Goal: Information Seeking & Learning: Learn about a topic

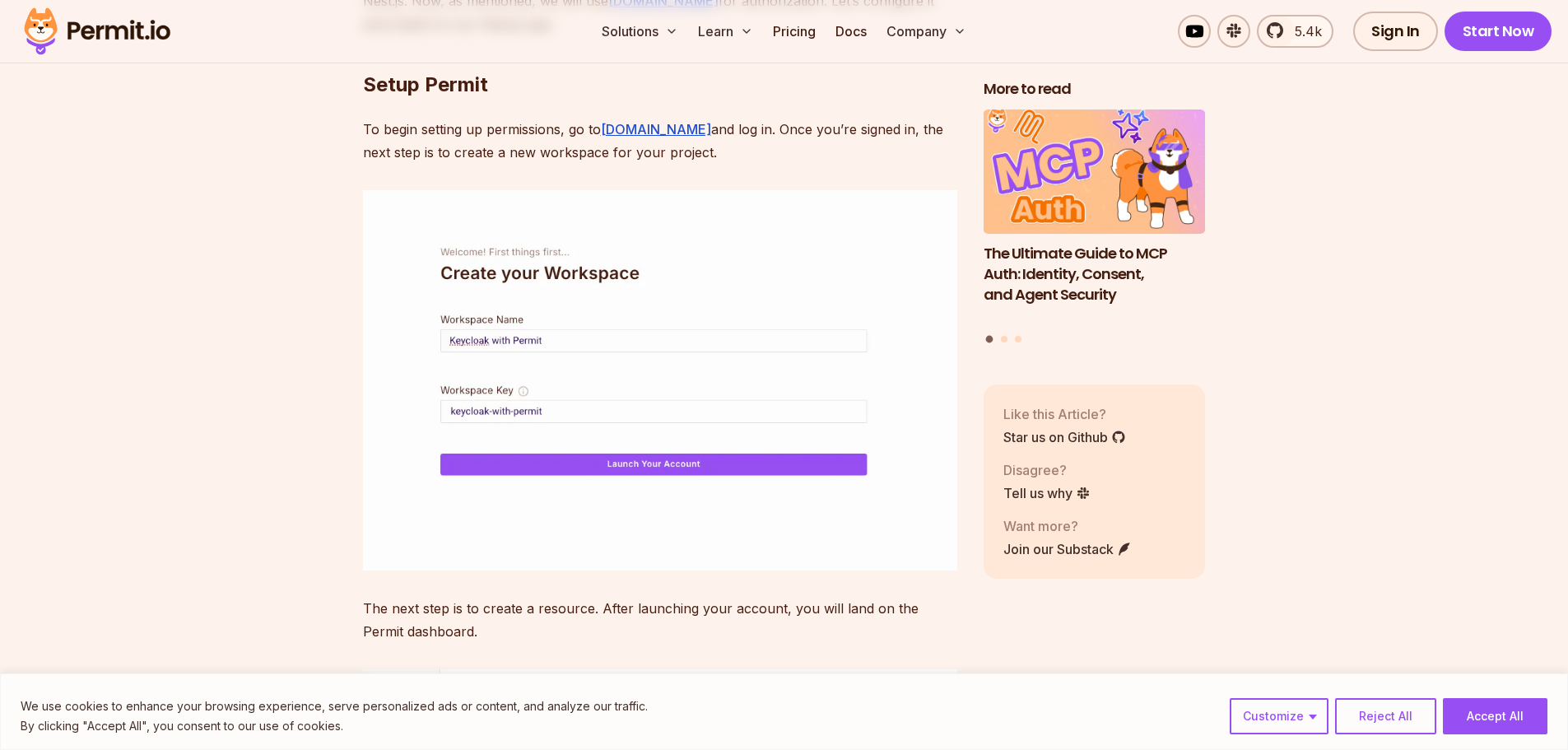
scroll to position [11860, 0]
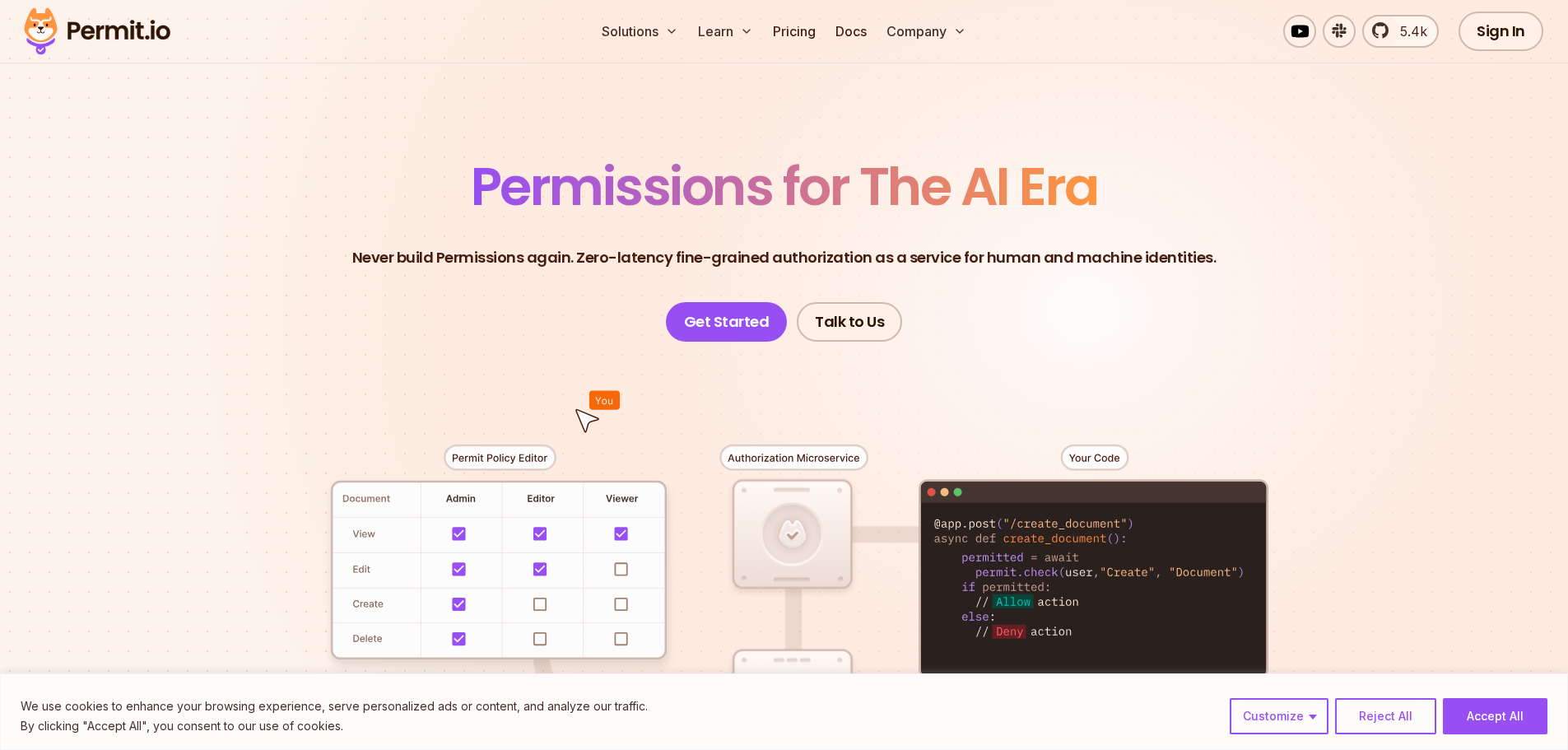
scroll to position [83, 0]
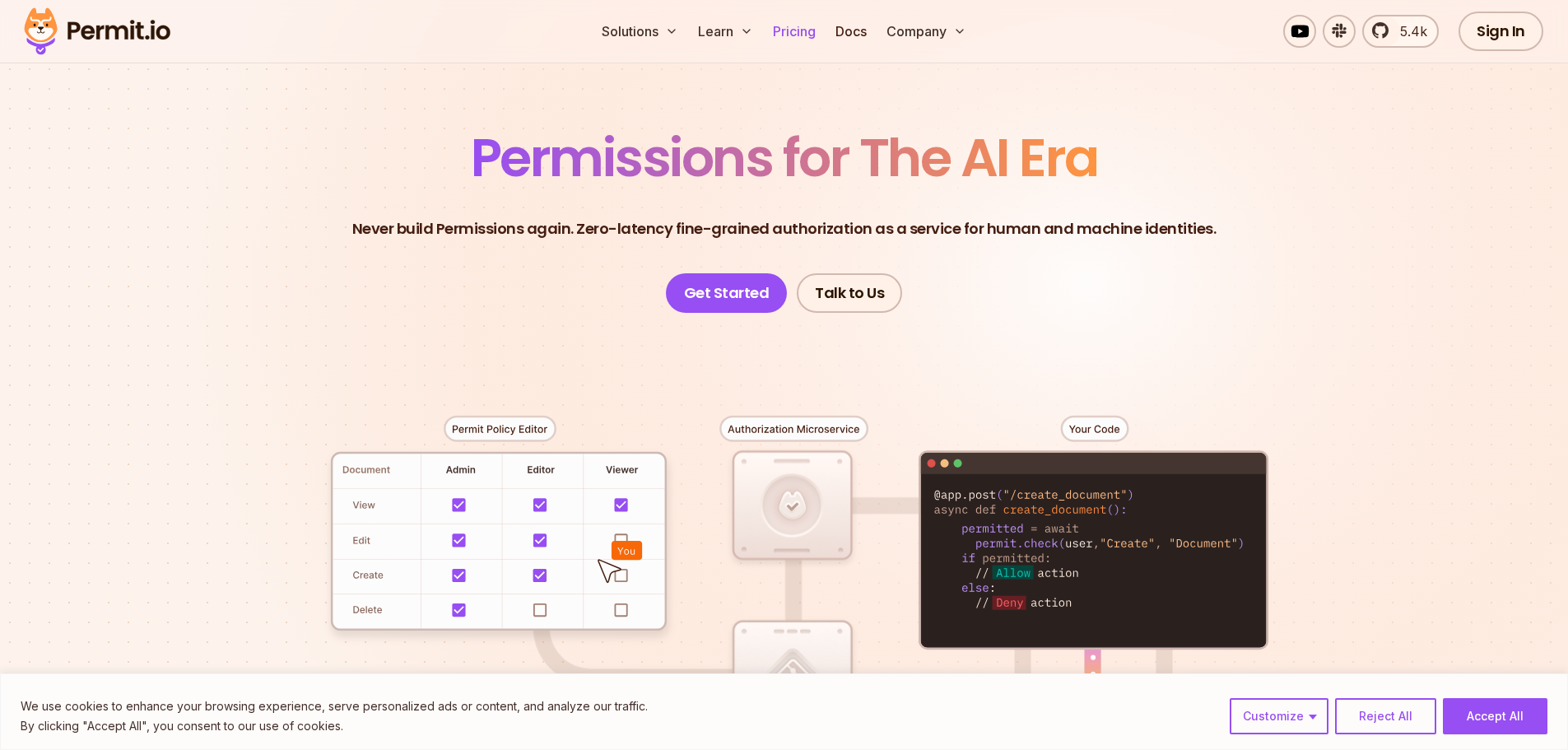
click at [802, 38] on link "Pricing" at bounding box center [794, 31] width 56 height 33
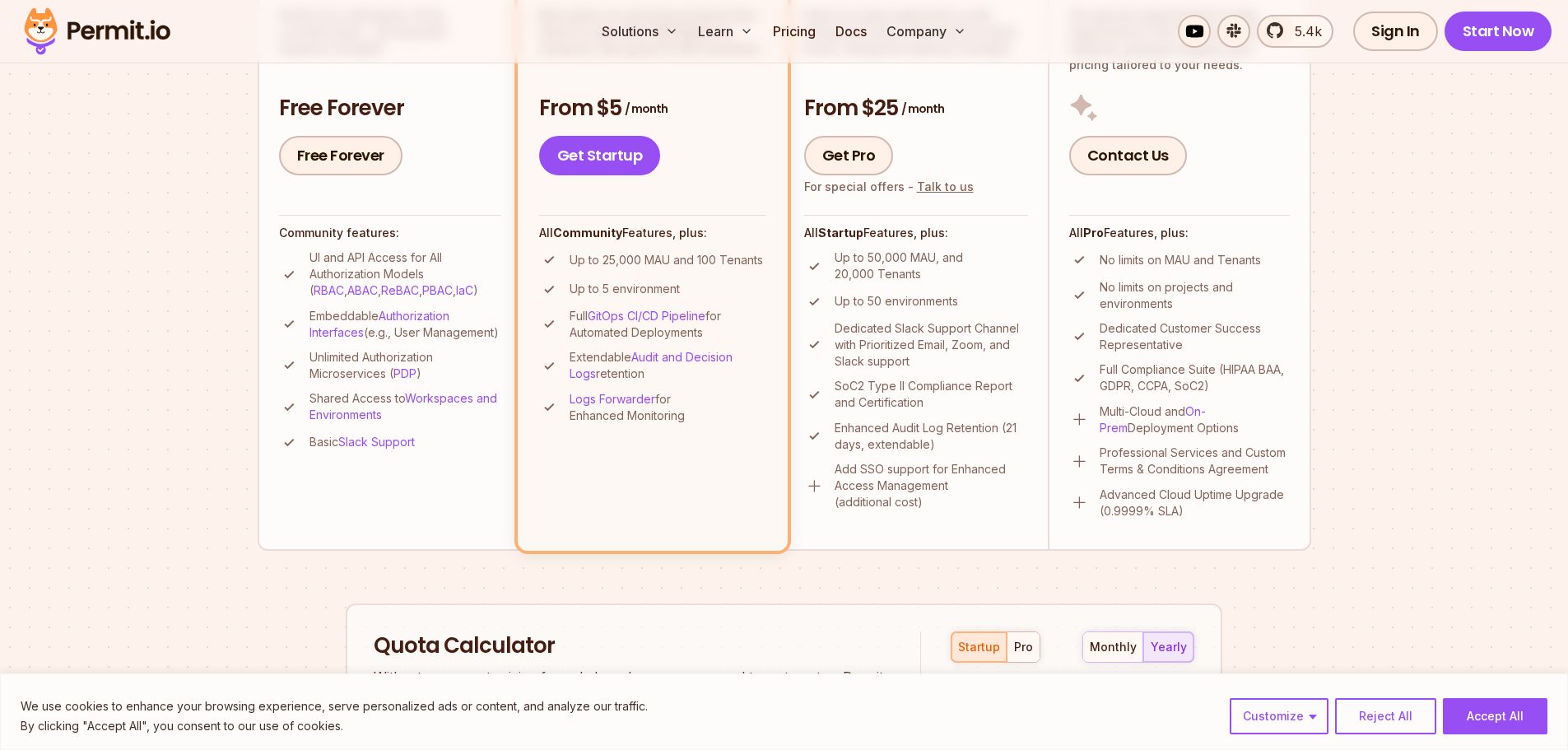
scroll to position [247, 0]
